Goal: Task Accomplishment & Management: Manage account settings

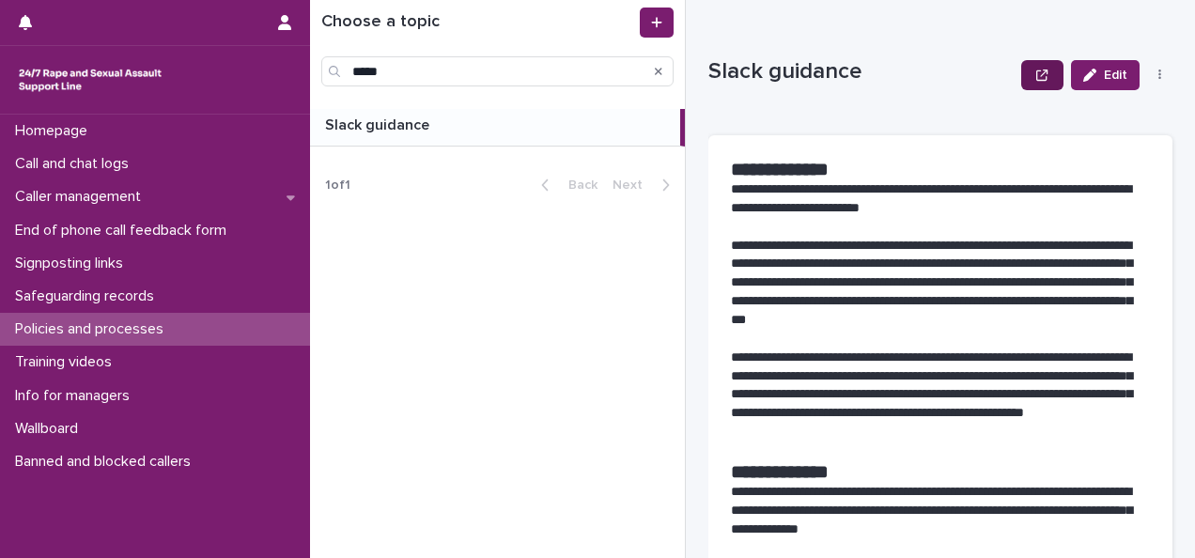
click at [1022, 77] on button "button" at bounding box center [1042, 75] width 41 height 30
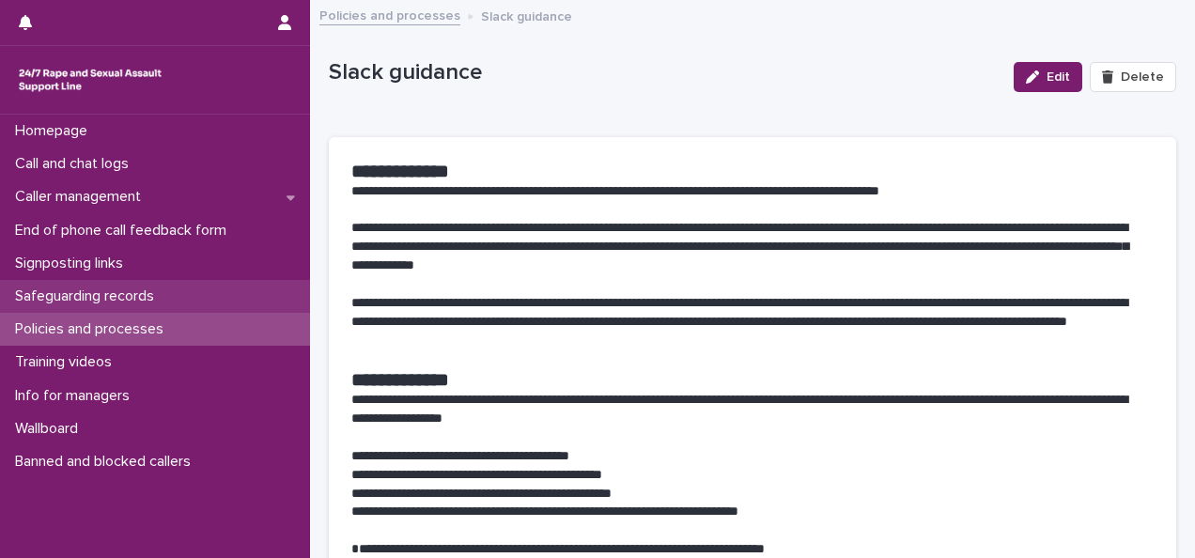
click at [141, 292] on p "Safeguarding records" at bounding box center [89, 297] width 162 height 18
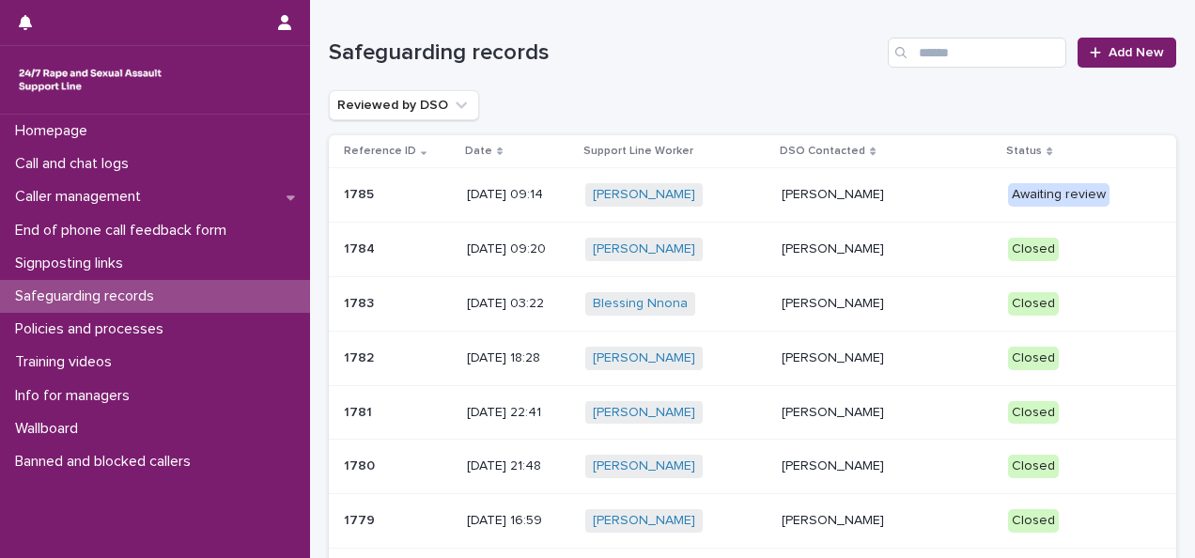
click at [1001, 201] on td "Awaiting review" at bounding box center [1089, 195] width 176 height 55
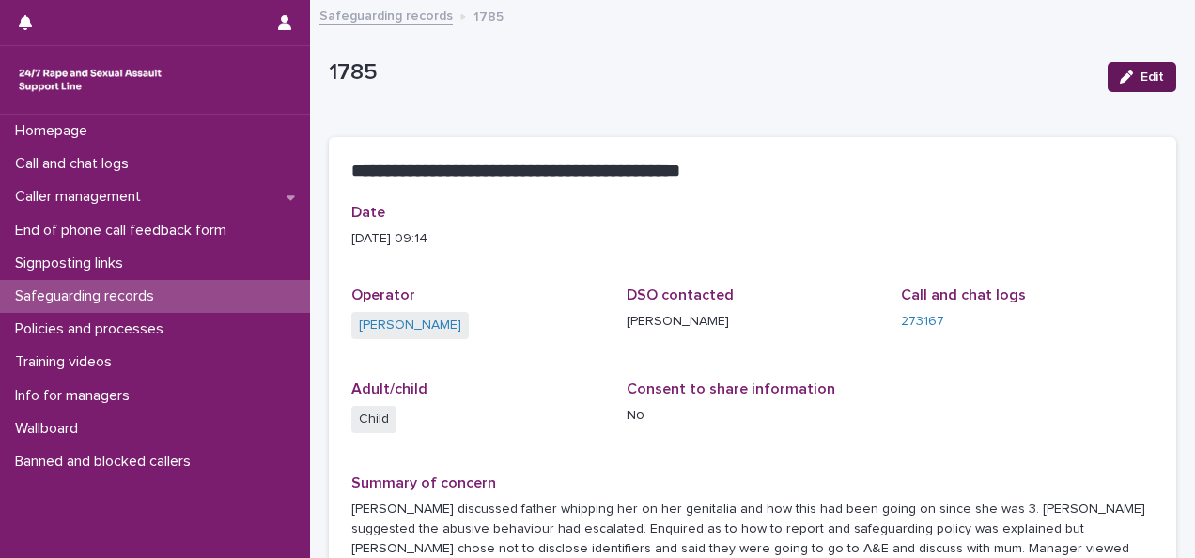
click at [1108, 66] on button "Edit" at bounding box center [1142, 77] width 69 height 30
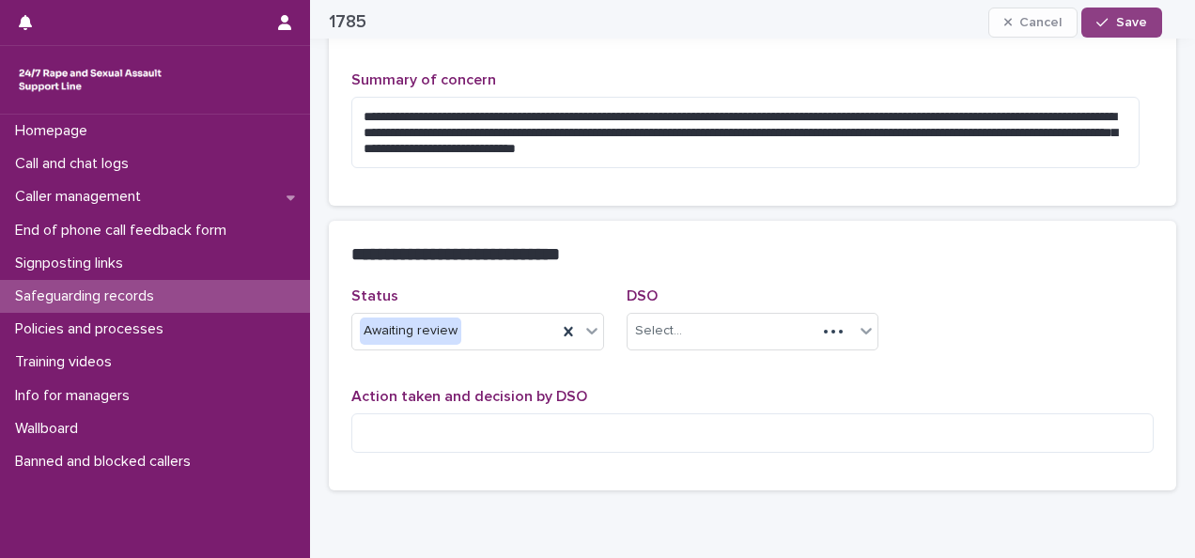
scroll to position [509, 0]
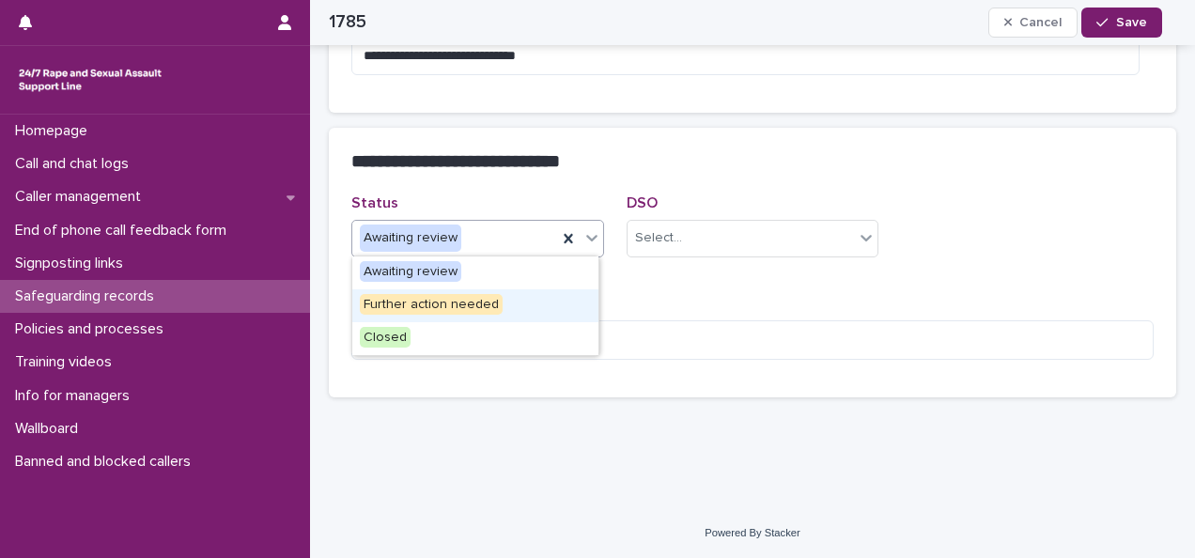
click at [393, 304] on span "Further action needed" at bounding box center [431, 304] width 143 height 21
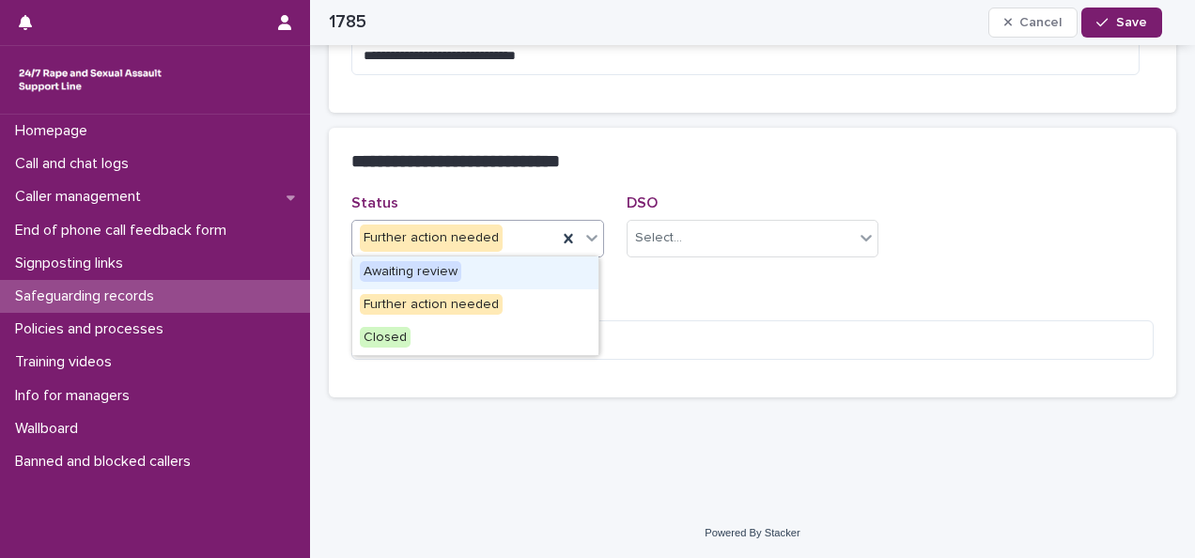
click at [418, 242] on div "Further action needed" at bounding box center [431, 238] width 143 height 27
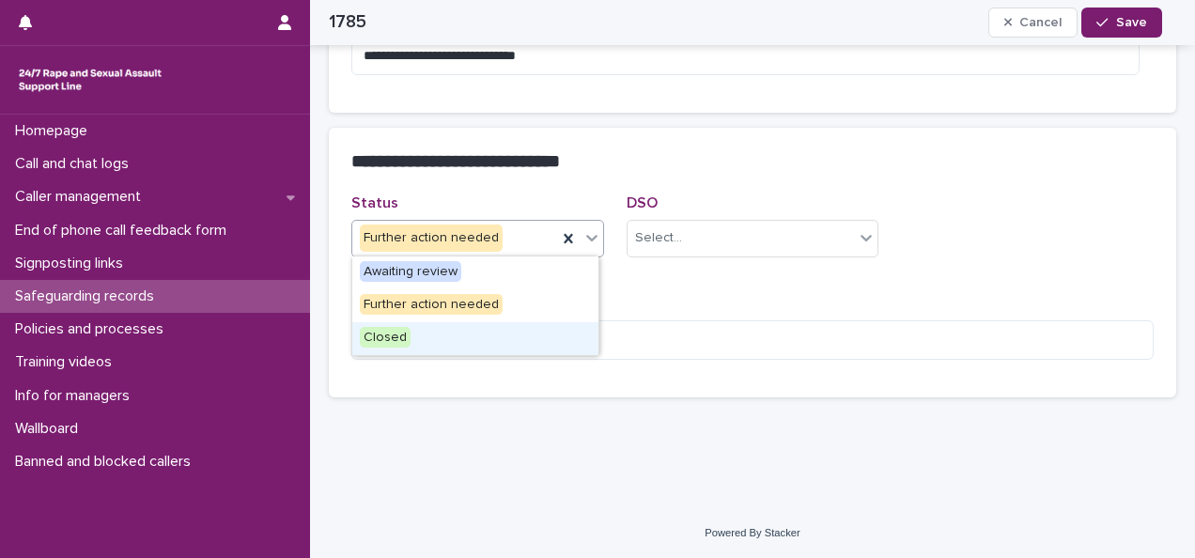
click at [397, 332] on span "Closed" at bounding box center [385, 337] width 51 height 21
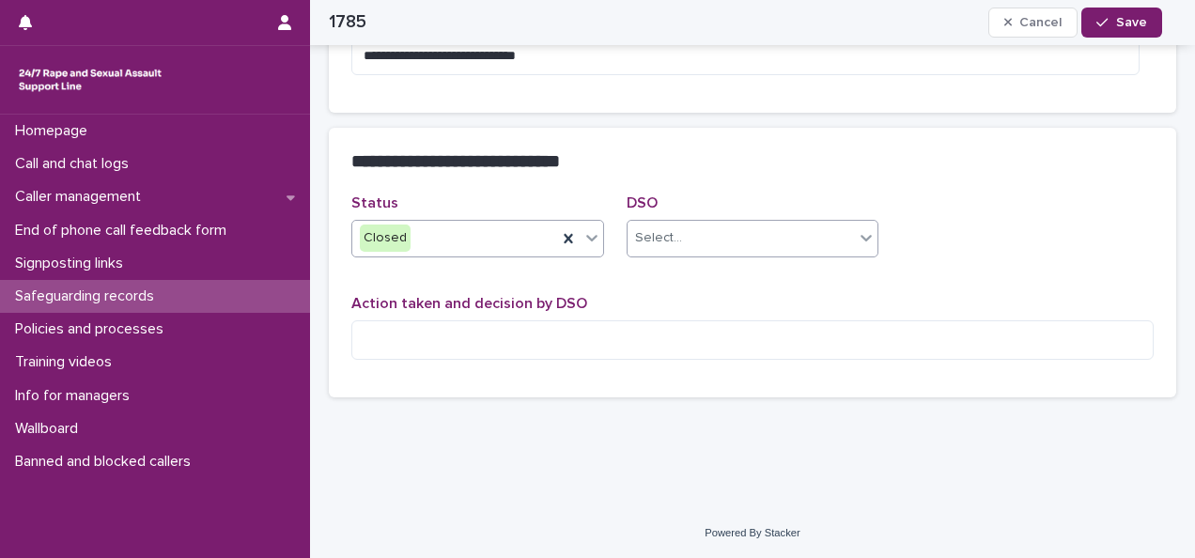
click at [664, 245] on div "Select..." at bounding box center [658, 238] width 47 height 20
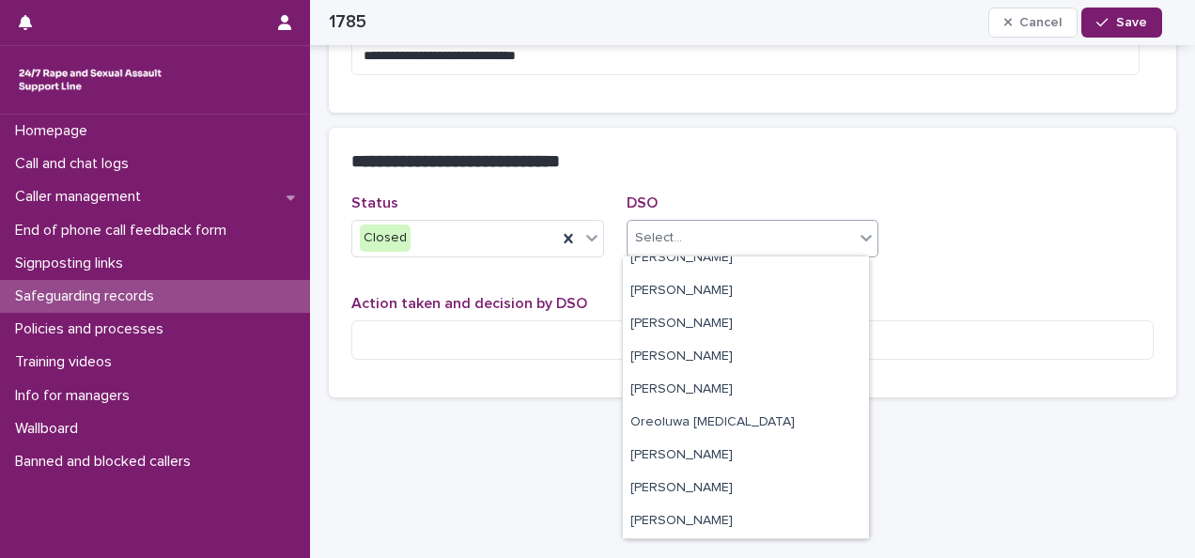
scroll to position [573, 0]
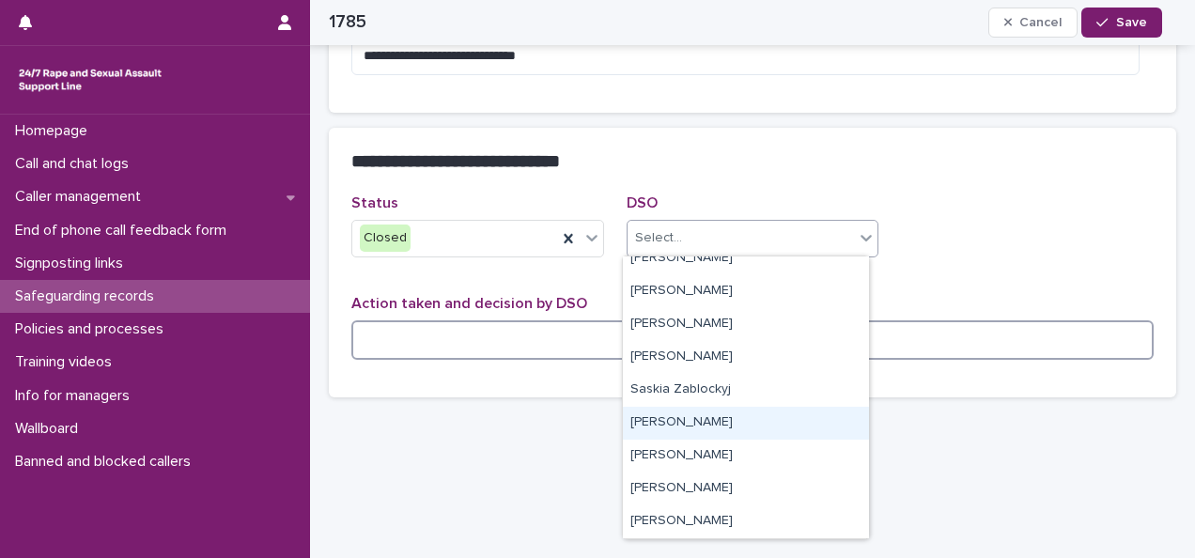
click at [394, 332] on textarea at bounding box center [752, 339] width 803 height 39
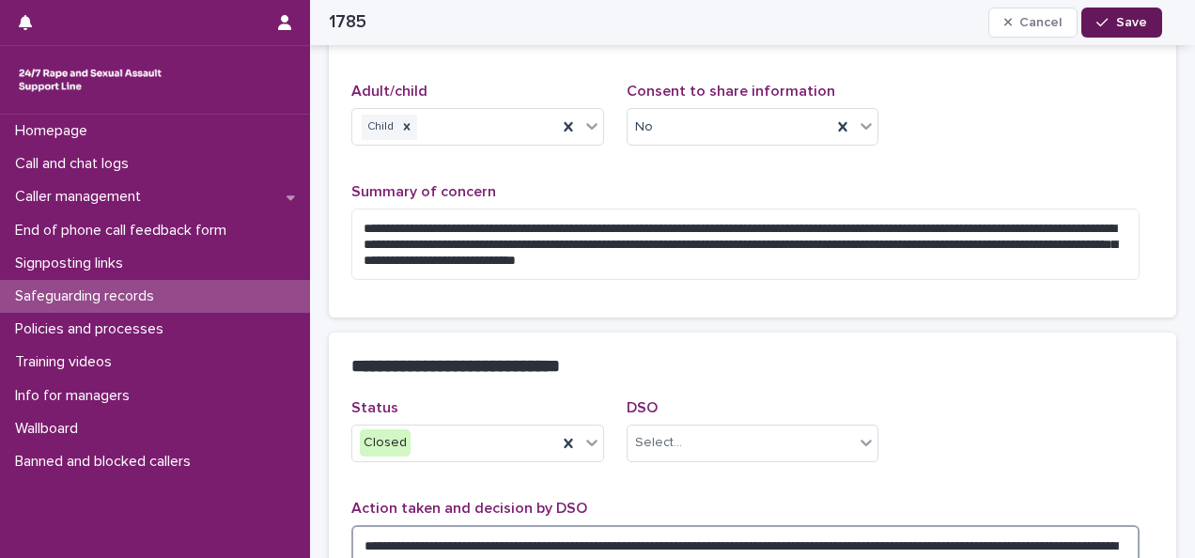
scroll to position [298, 0]
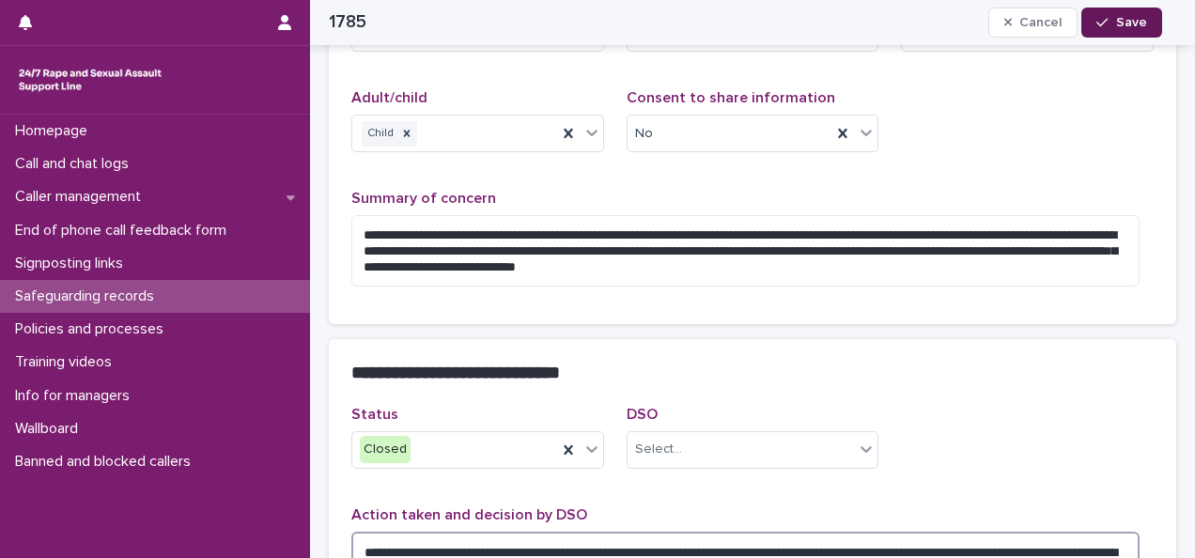
type textarea "**********"
click at [1137, 21] on span "Save" at bounding box center [1131, 22] width 31 height 13
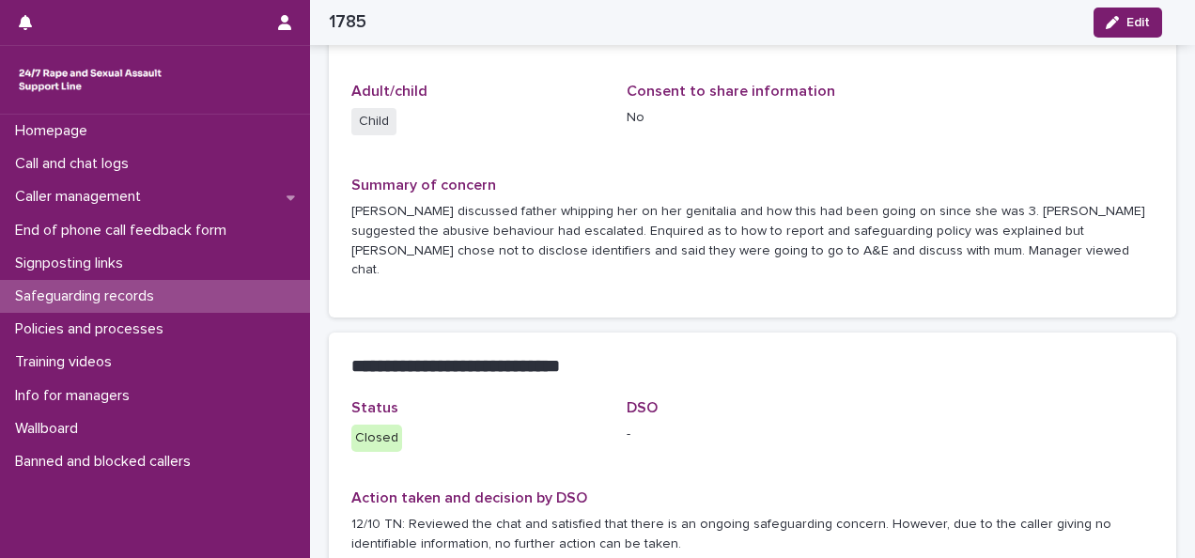
scroll to position [273, 0]
